Goal: Task Accomplishment & Management: Manage account settings

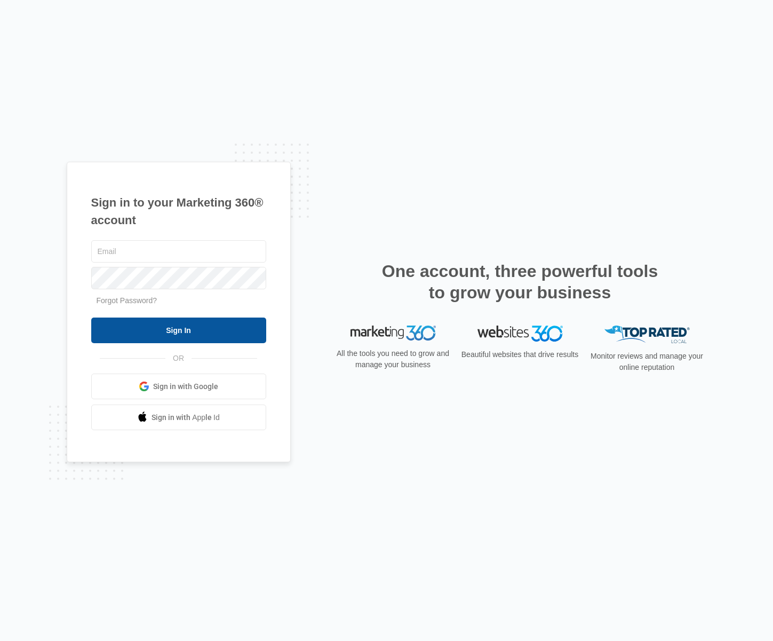
type input "[PERSON_NAME][EMAIL_ADDRESS][PERSON_NAME][DOMAIN_NAME]"
click at [238, 328] on input "Sign In" at bounding box center [178, 330] width 175 height 26
